Goal: Communication & Community: Answer question/provide support

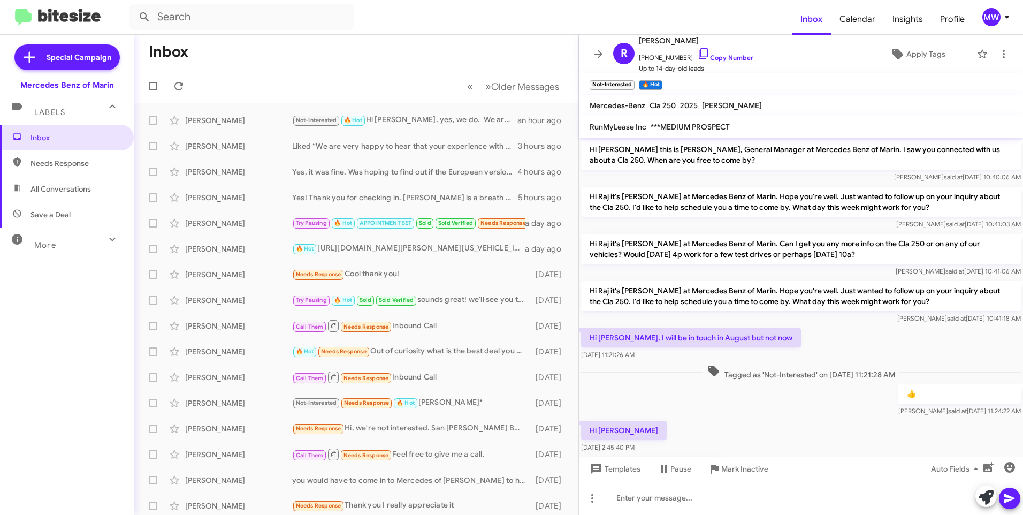
scroll to position [148, 0]
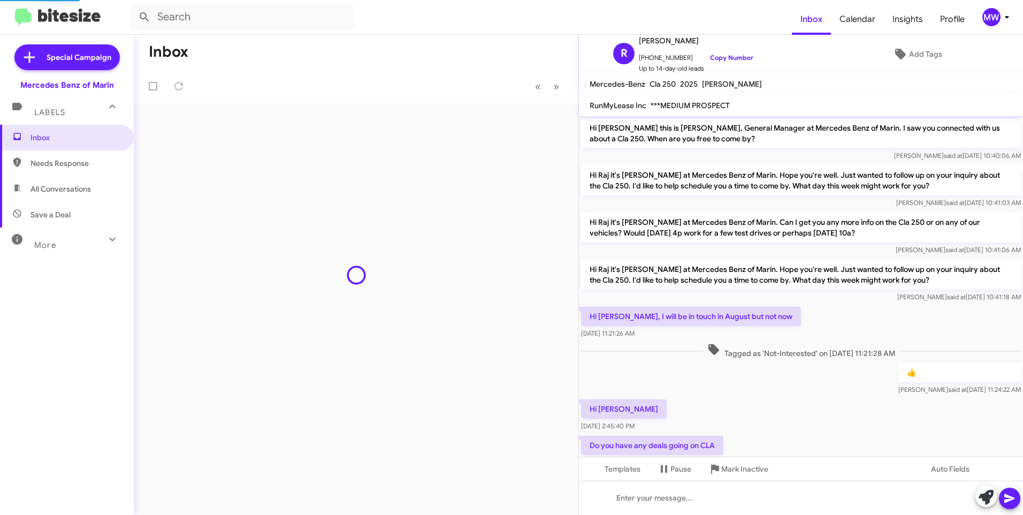
scroll to position [165, 0]
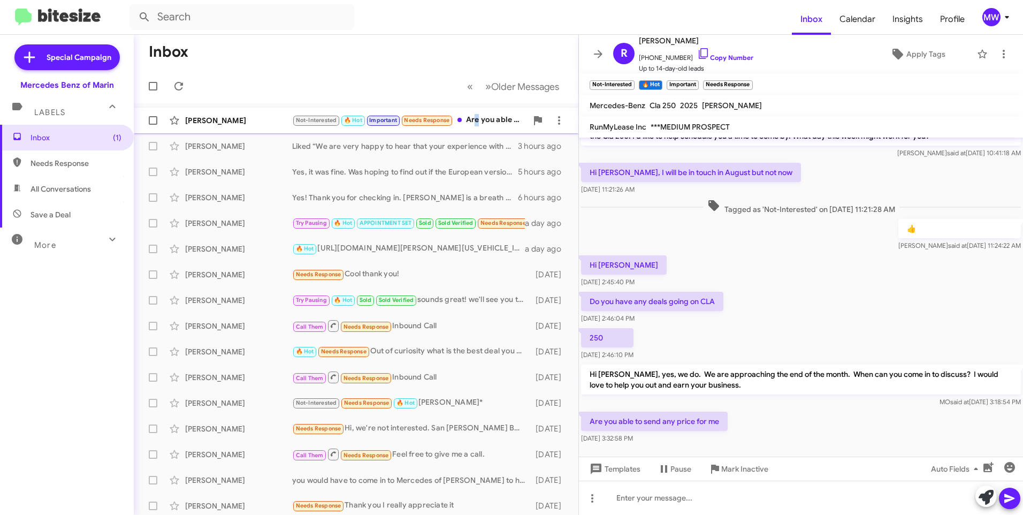
click at [476, 118] on div "Not-Interested 🔥 Hot Important Needs Response Are you able to send any price fo…" at bounding box center [409, 120] width 235 height 12
drag, startPoint x: 605, startPoint y: 369, endPoint x: 803, endPoint y: 366, distance: 198.0
click at [803, 366] on p "Hi [PERSON_NAME], yes, we do. We are approaching the end of the month. When can…" at bounding box center [801, 379] width 440 height 30
drag, startPoint x: 803, startPoint y: 366, endPoint x: 811, endPoint y: 408, distance: 43.0
click at [804, 417] on div "Are you able to send any price for me Aug 27, 2025, 3:32:58 PM" at bounding box center [801, 427] width 444 height 36
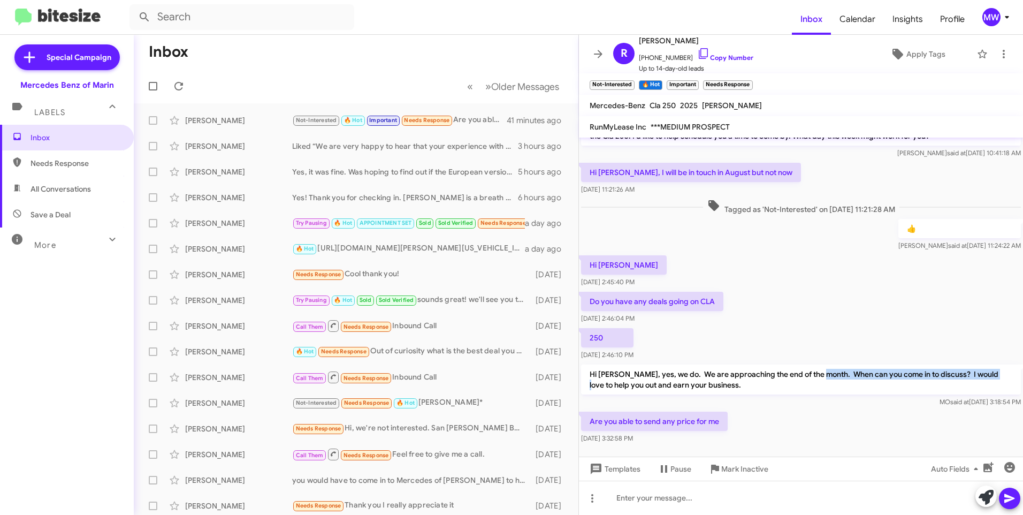
drag, startPoint x: 815, startPoint y: 375, endPoint x: 990, endPoint y: 376, distance: 175.0
click at [990, 376] on p "Hi [PERSON_NAME], yes, we do. We are approaching the end of the month. When can…" at bounding box center [801, 379] width 440 height 30
drag, startPoint x: 990, startPoint y: 376, endPoint x: 898, endPoint y: 430, distance: 106.3
click at [898, 430] on div "Are you able to send any price for me Aug 27, 2025, 3:32:58 PM" at bounding box center [801, 427] width 444 height 36
drag, startPoint x: 646, startPoint y: 58, endPoint x: 680, endPoint y: 62, distance: 34.0
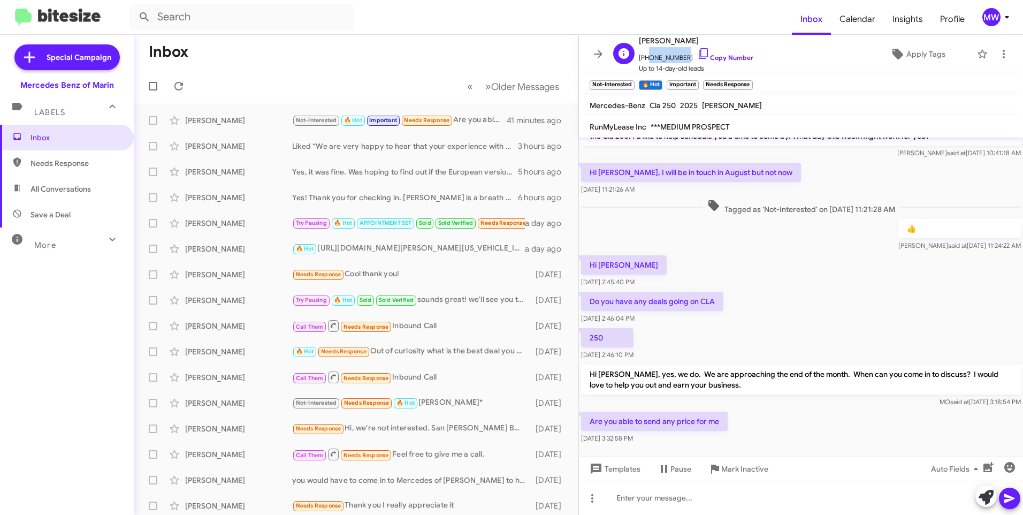
click at [680, 62] on span "+19166264433 Copy Number" at bounding box center [696, 55] width 115 height 16
copy span "9166264433"
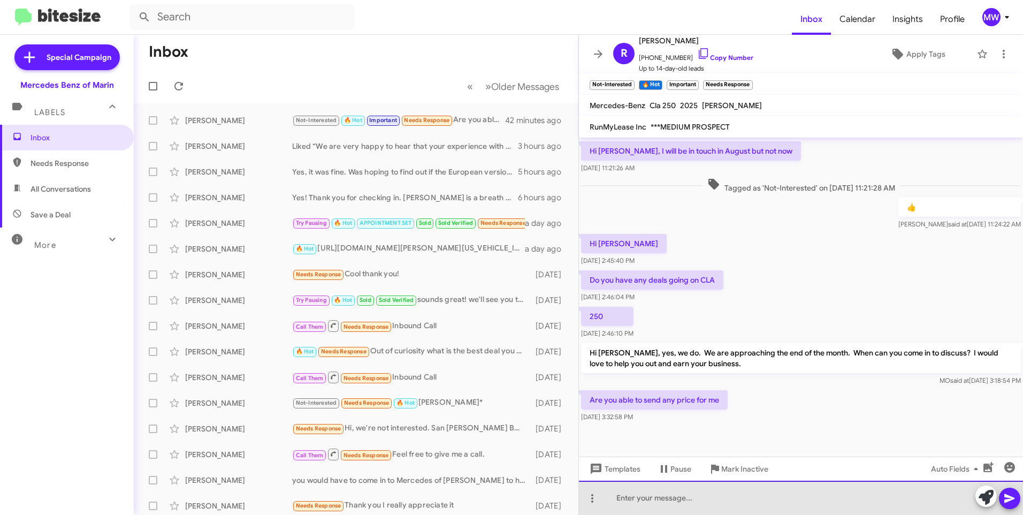
click at [706, 492] on div at bounding box center [801, 497] width 444 height 34
drag, startPoint x: 616, startPoint y: 500, endPoint x: 654, endPoint y: 502, distance: 37.6
click at [654, 502] on div "Ideally, no. We would like to work with you when you are here. We will be very …" at bounding box center [801, 497] width 444 height 34
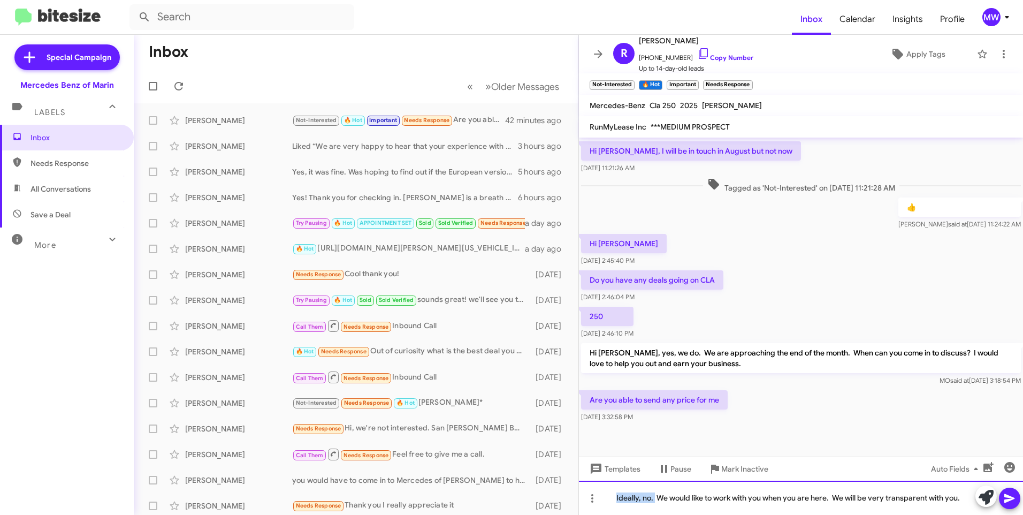
click at [629, 499] on div "Ideally, no. We would like to work with you when you are here. We will be very …" at bounding box center [801, 497] width 444 height 34
click at [616, 499] on div "Ideally, no. We would like to work with you when you are here. We will be very …" at bounding box center [801, 497] width 444 height 34
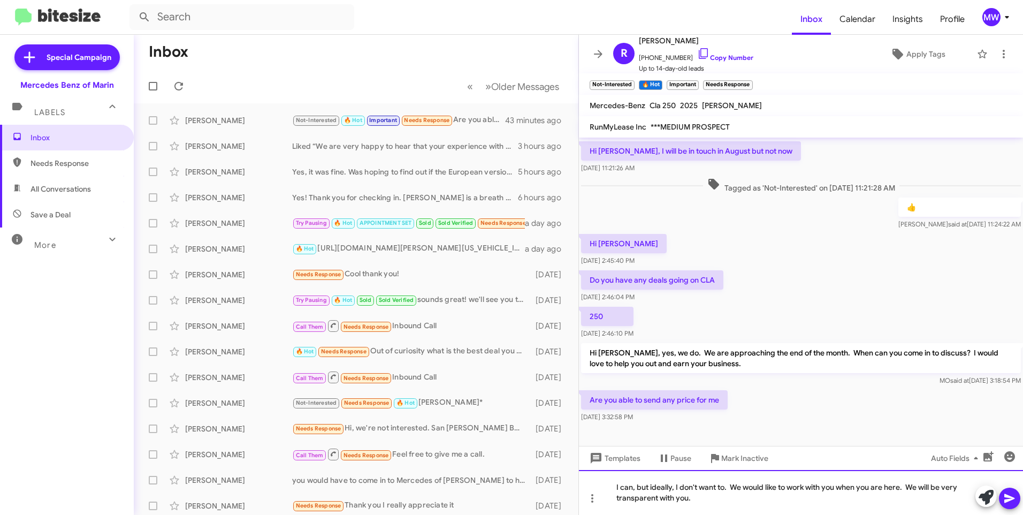
click at [635, 486] on div "I can, but ideally, I don't want to. We would like to work with you when you ar…" at bounding box center [801, 492] width 444 height 45
click at [692, 490] on div "I can but ideally, I don't want to. We would like to work with you when you are…" at bounding box center [801, 492] width 444 height 45
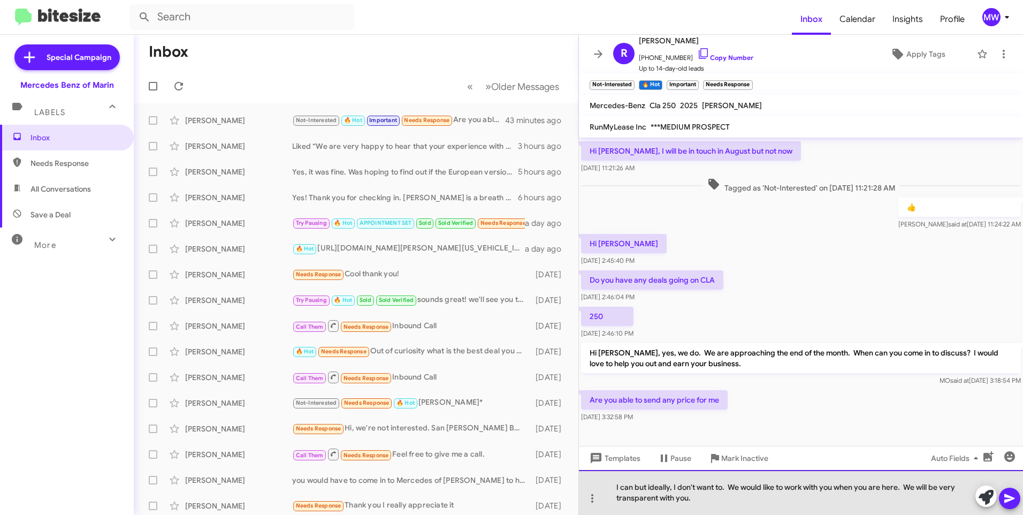
click at [727, 488] on div "I can but ideally, I don't want to. We would like to work with you when you are…" at bounding box center [801, 492] width 444 height 45
click at [734, 491] on div "I can but ideally, I don't want to. We would like to work with you when you are…" at bounding box center [801, 492] width 444 height 45
drag, startPoint x: 785, startPoint y: 488, endPoint x: 917, endPoint y: 485, distance: 131.1
click at [917, 485] on div "I can but ideally, I don't want to. We would like to work with you when you are…" at bounding box center [801, 492] width 444 height 45
drag, startPoint x: 676, startPoint y: 498, endPoint x: 695, endPoint y: 497, distance: 18.8
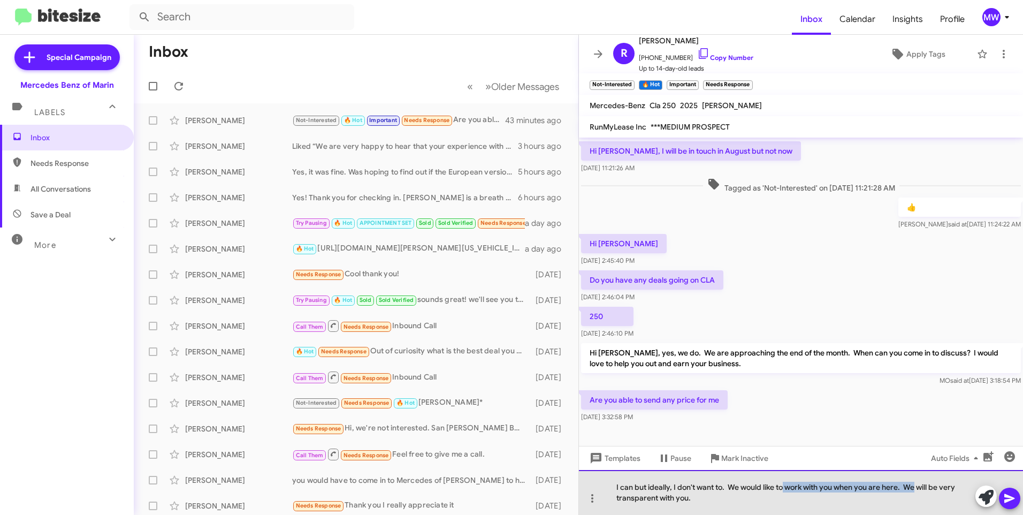
click at [695, 497] on div "I can but ideally, I don't want to. We would like to work with you when you are…" at bounding box center [801, 492] width 444 height 45
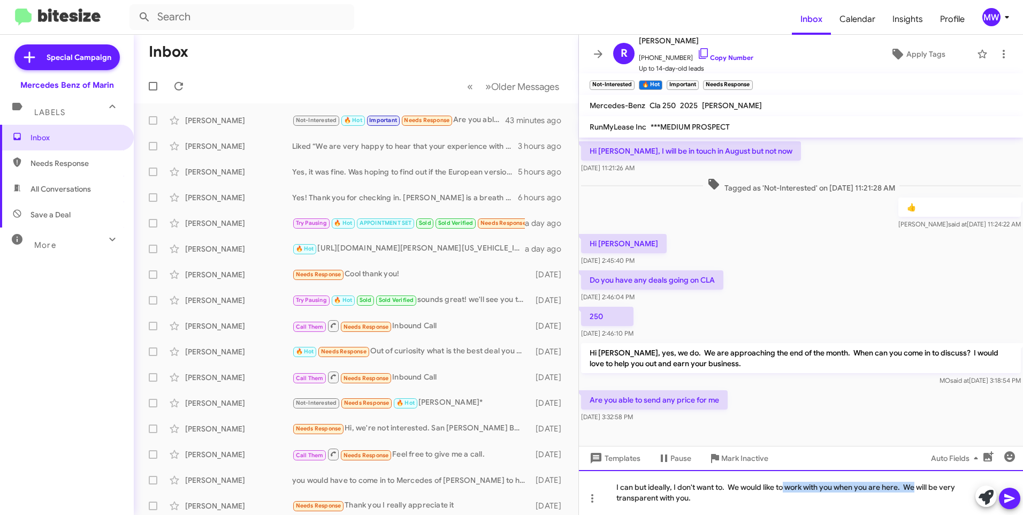
click at [695, 497] on div "I can but ideally, I don't want to. We would like to work with you when you are…" at bounding box center [801, 492] width 444 height 45
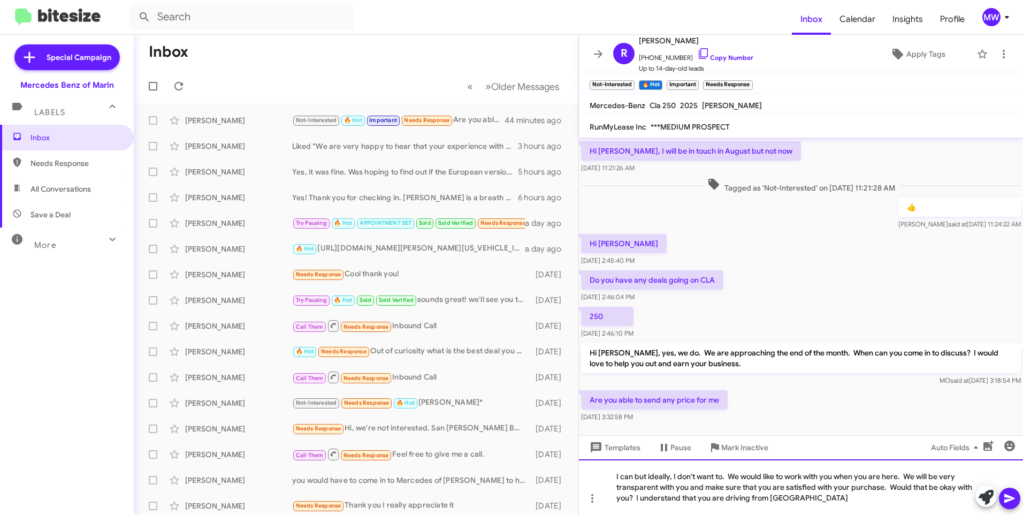
click at [808, 497] on div "I can but ideally, I don't want to. We would like to work with you when you are…" at bounding box center [801, 487] width 444 height 56
click at [865, 500] on div "I can but ideally, I don't want to. We would like to work with you when you are…" at bounding box center [801, 487] width 444 height 56
click at [911, 495] on div "I can but ideally, I don't want to. We would like to work with you when you are…" at bounding box center [801, 487] width 444 height 56
click at [1013, 492] on icon at bounding box center [1009, 498] width 13 height 13
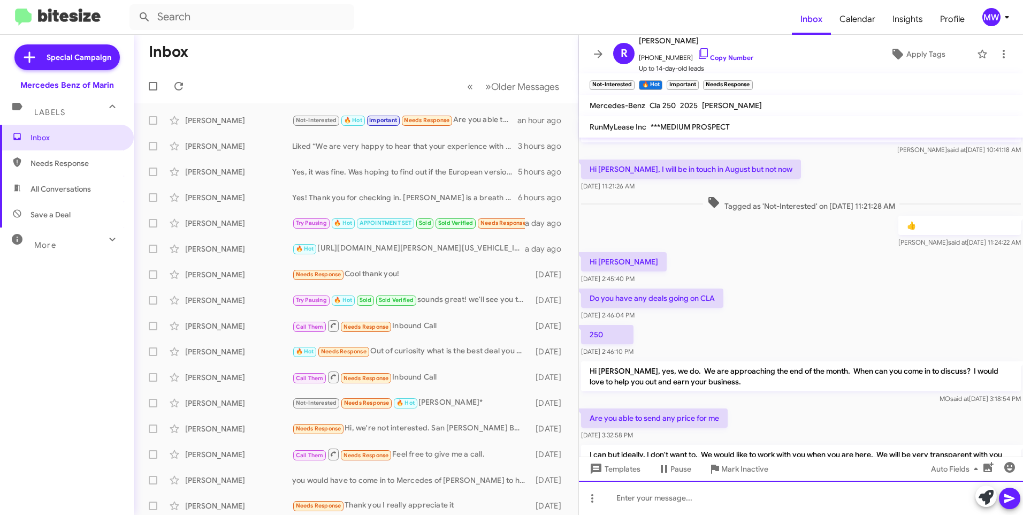
scroll to position [247, 0]
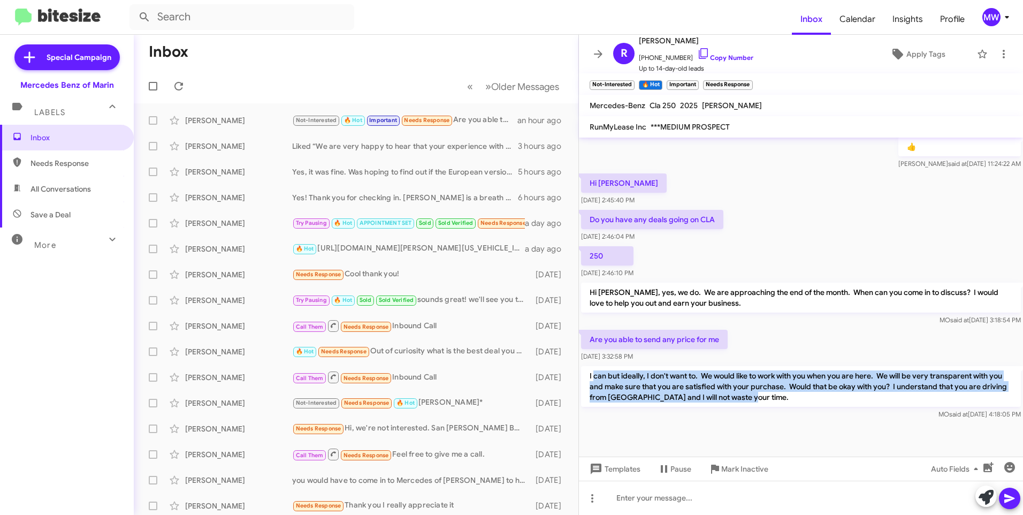
drag, startPoint x: 593, startPoint y: 374, endPoint x: 767, endPoint y: 401, distance: 175.9
click at [767, 401] on p "I can but ideally, I don't want to. We would like to work with you when you are…" at bounding box center [801, 386] width 440 height 41
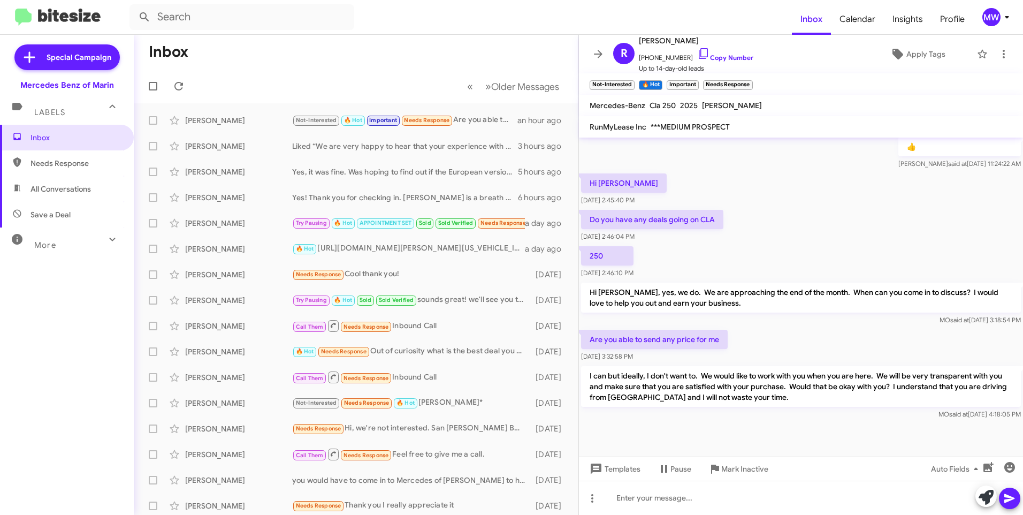
drag, startPoint x: 767, startPoint y: 401, endPoint x: 783, endPoint y: 435, distance: 37.8
click at [780, 434] on div at bounding box center [801, 439] width 444 height 35
click at [50, 158] on span "Needs Response" at bounding box center [75, 163] width 91 height 11
type input "in:needs-response"
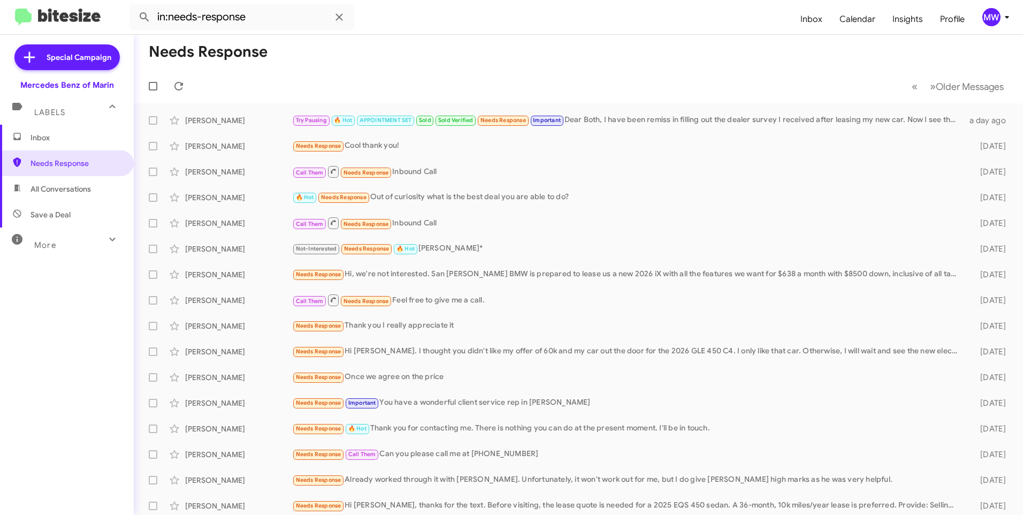
click at [51, 141] on span "Inbox" at bounding box center [75, 137] width 91 height 11
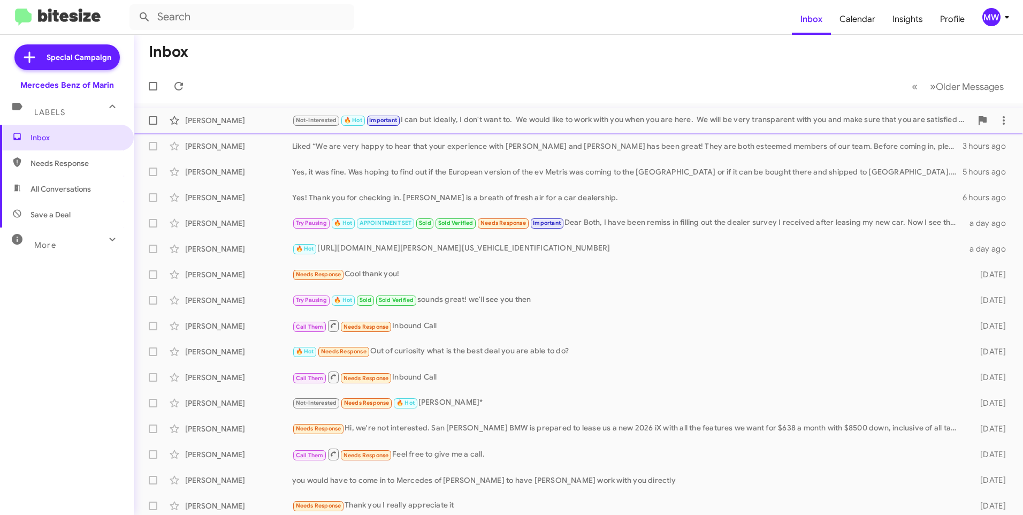
click at [470, 114] on div "Not-Interested 🔥 Hot Important I can but ideally, I don't want to. We would lik…" at bounding box center [632, 120] width 680 height 12
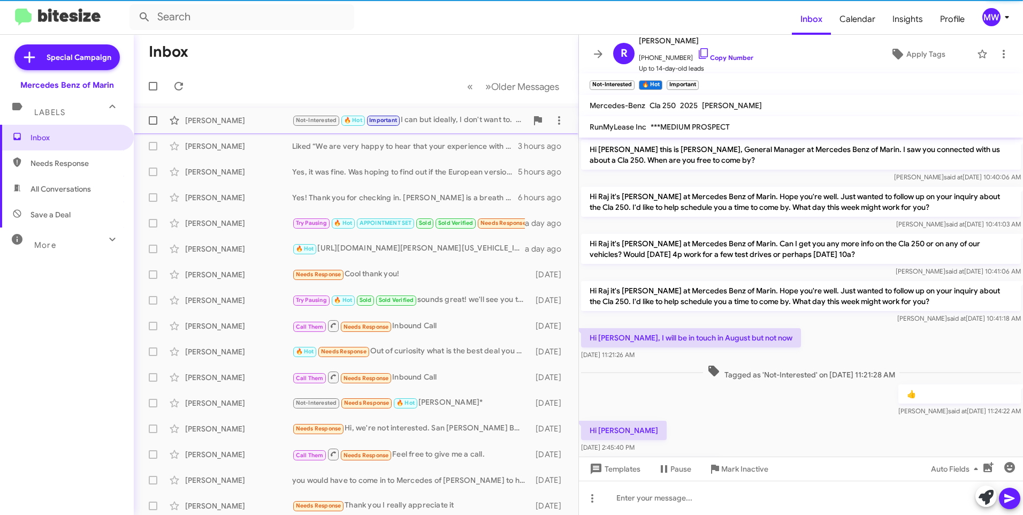
scroll to position [226, 0]
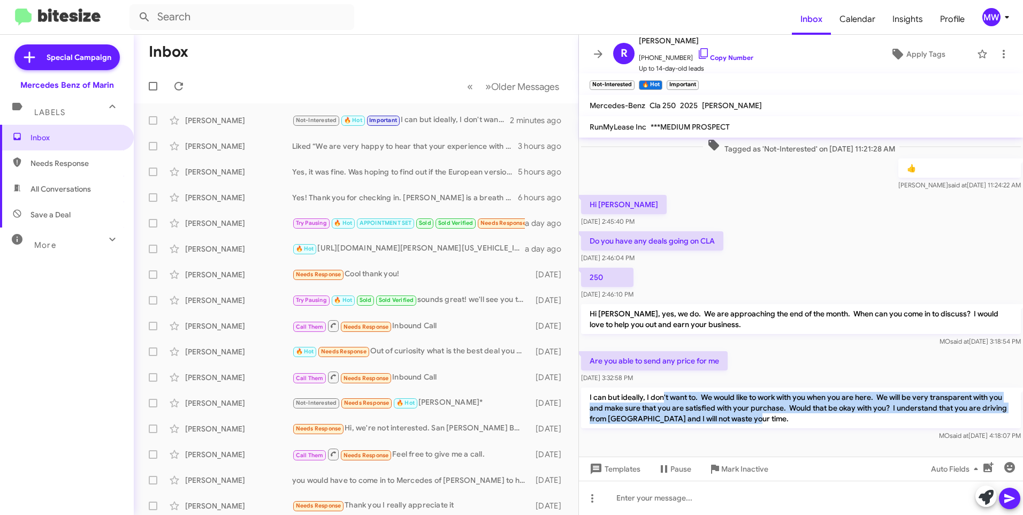
drag, startPoint x: 664, startPoint y: 399, endPoint x: 788, endPoint y: 416, distance: 124.7
click at [788, 416] on p "I can but ideally, I don't want to. We would like to work with you when you are…" at bounding box center [801, 407] width 440 height 41
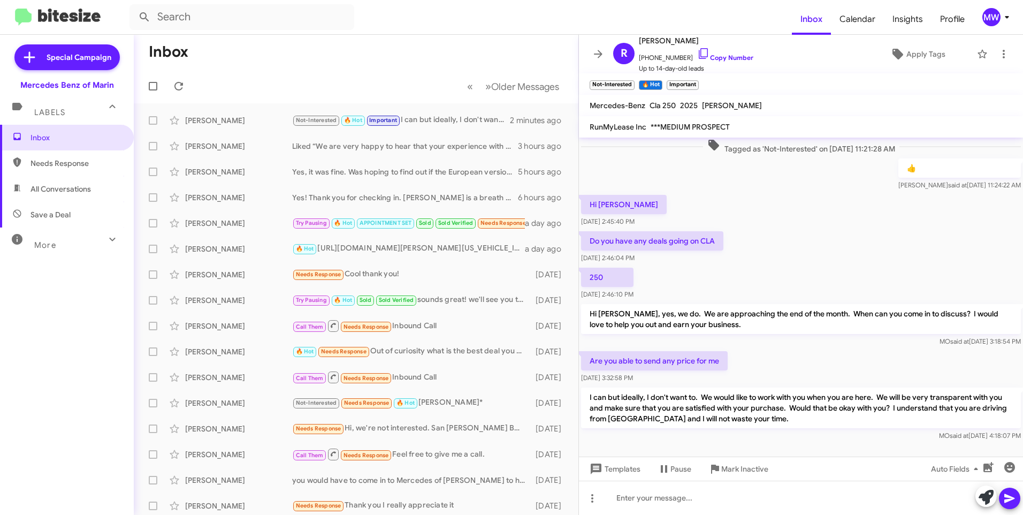
drag, startPoint x: 788, startPoint y: 416, endPoint x: 785, endPoint y: 442, distance: 26.9
click at [794, 438] on div "MO said at [DATE] 4:18:07 PM" at bounding box center [801, 435] width 440 height 11
click at [77, 164] on span "Needs Response" at bounding box center [75, 163] width 91 height 11
type input "in:needs-response"
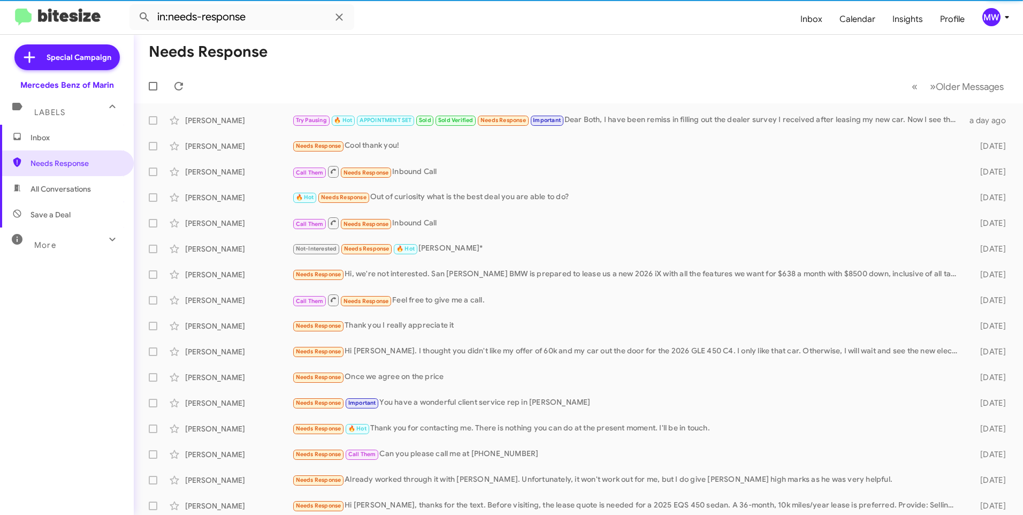
click at [59, 139] on span "Inbox" at bounding box center [75, 137] width 91 height 11
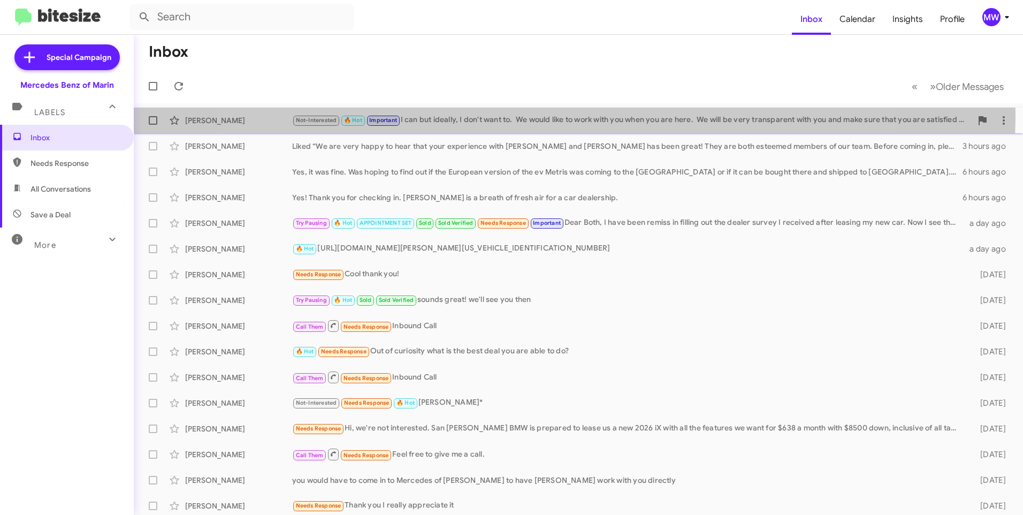
click at [548, 114] on div "Not-Interested 🔥 Hot Important I can but ideally, I don't want to. We would lik…" at bounding box center [632, 120] width 680 height 12
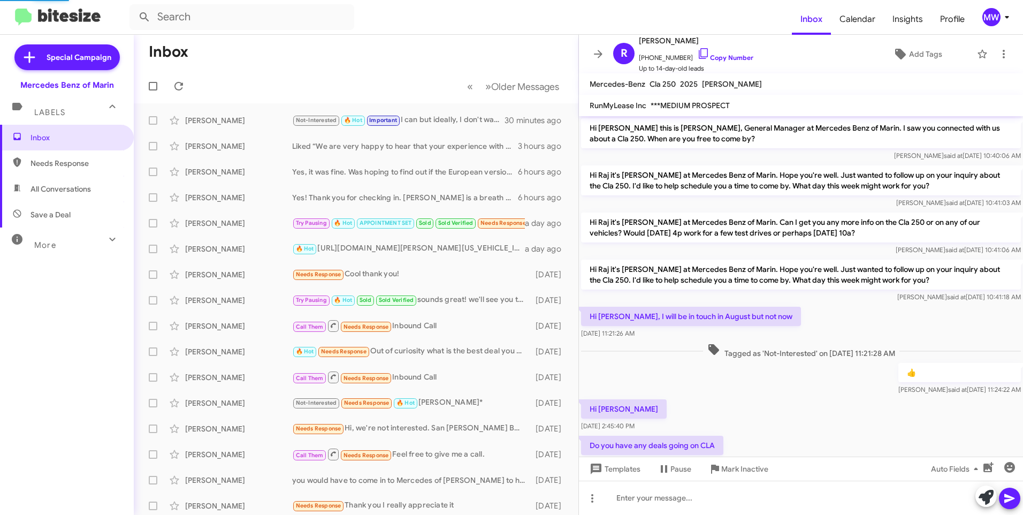
scroll to position [226, 0]
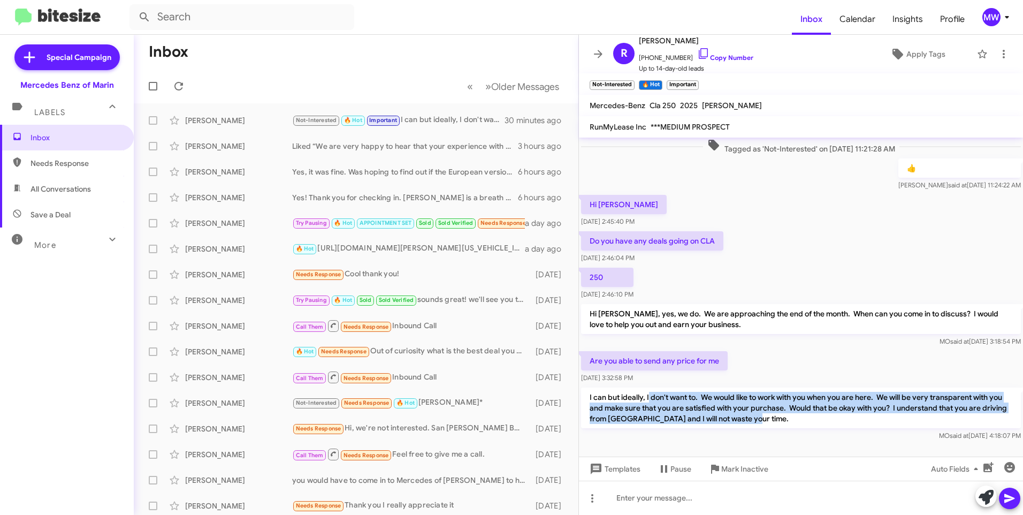
drag, startPoint x: 650, startPoint y: 400, endPoint x: 790, endPoint y: 423, distance: 142.2
click at [790, 423] on p "I can but ideally, I don't want to. We would like to work with you when you are…" at bounding box center [801, 407] width 440 height 41
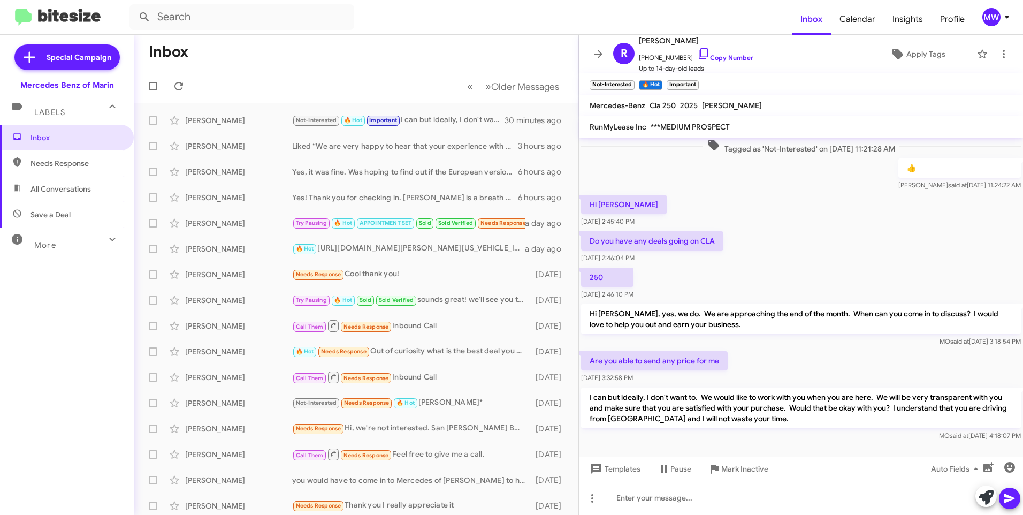
drag, startPoint x: 790, startPoint y: 423, endPoint x: 789, endPoint y: 439, distance: 15.6
click at [789, 439] on div "MO said at [DATE] 4:18:07 PM" at bounding box center [801, 435] width 440 height 11
